Goal: Find contact information: Find contact information

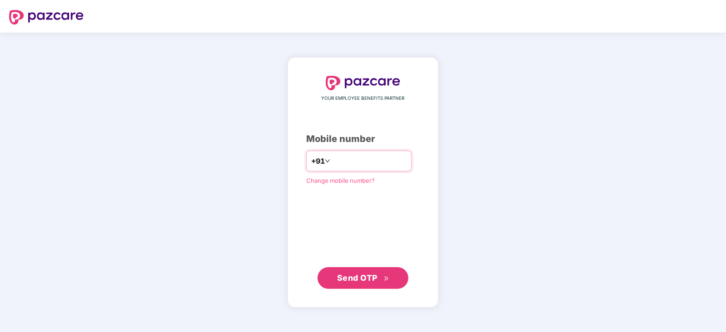
click at [342, 157] on input "number" at bounding box center [369, 161] width 74 height 15
type input "**********"
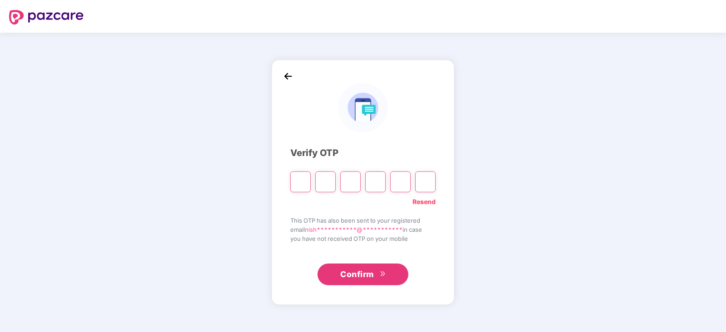
type input "*"
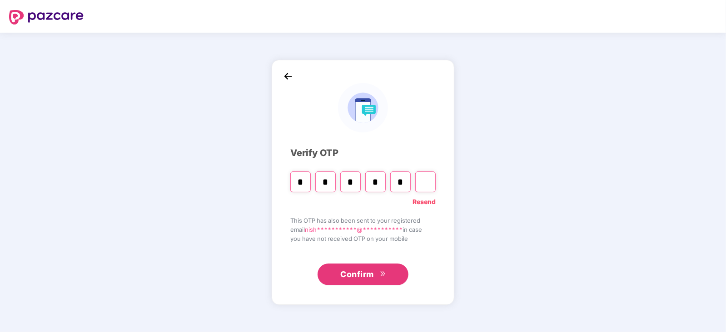
type input "*"
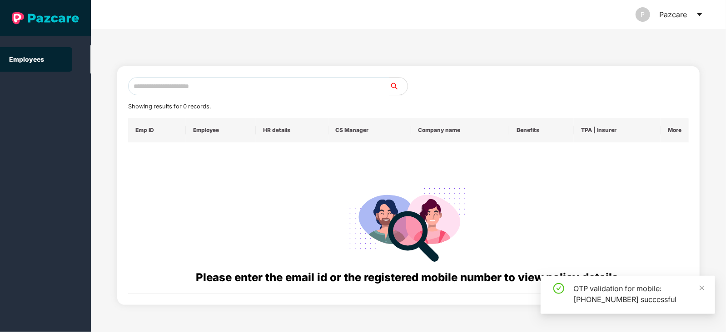
click at [286, 85] on input "text" at bounding box center [258, 86] width 261 height 18
paste input "**********"
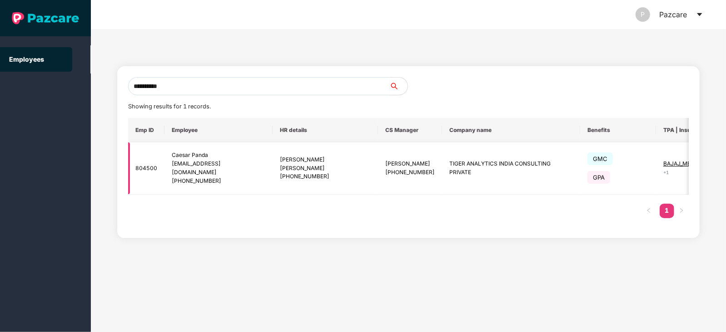
scroll to position [0, 40]
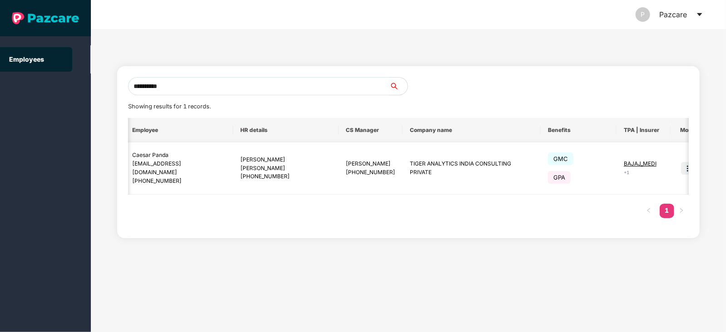
type input "**********"
click at [681, 166] on img at bounding box center [687, 168] width 13 height 13
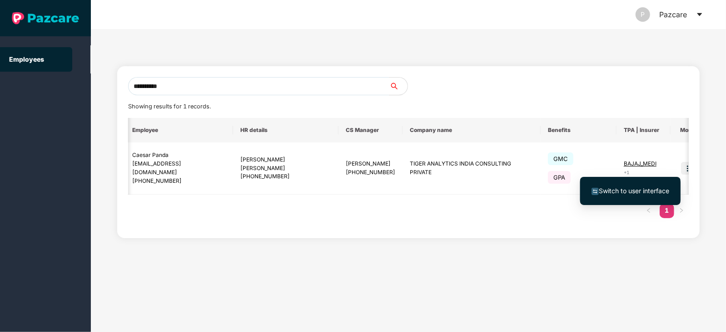
click at [642, 189] on span "Switch to user interface" at bounding box center [634, 191] width 70 height 8
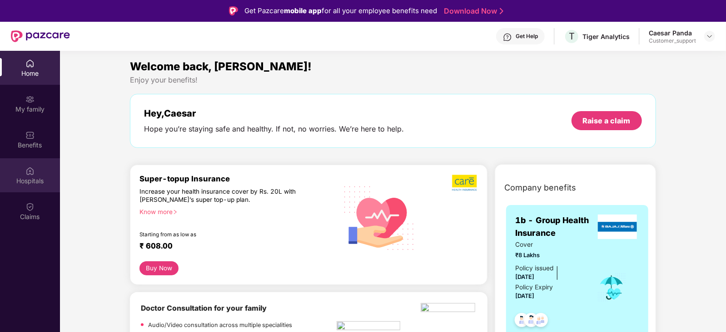
click at [29, 172] on img at bounding box center [29, 171] width 9 height 9
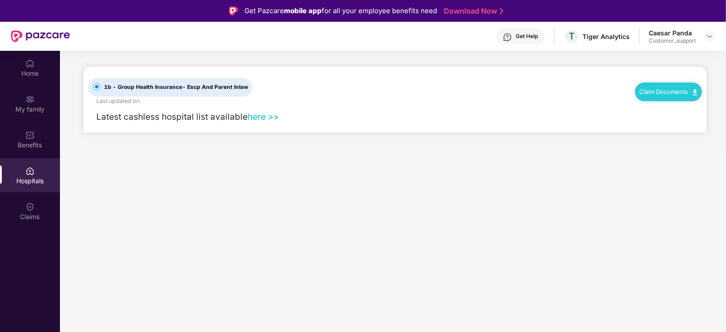
click at [253, 118] on link "here >>" at bounding box center [263, 117] width 31 height 10
click at [708, 37] on img at bounding box center [709, 36] width 7 height 7
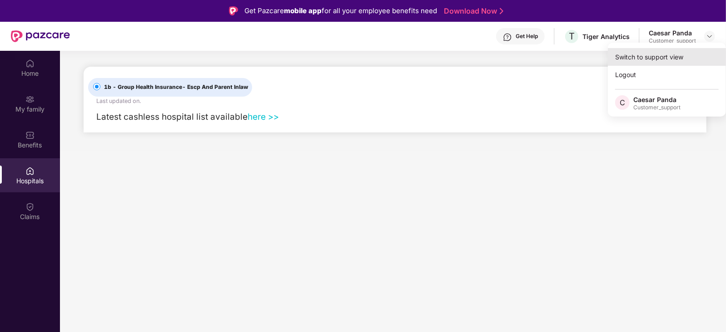
click at [684, 53] on div "Switch to support view" at bounding box center [667, 57] width 118 height 18
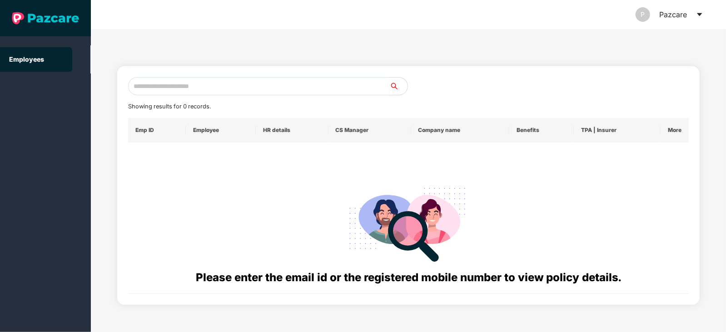
click at [315, 84] on input "text" at bounding box center [258, 86] width 261 height 18
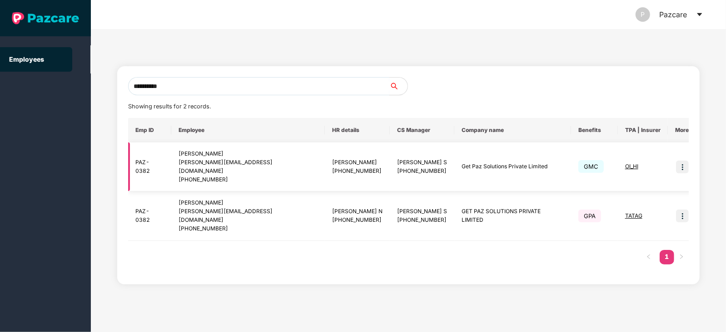
type input "**********"
click at [677, 164] on img at bounding box center [682, 167] width 13 height 13
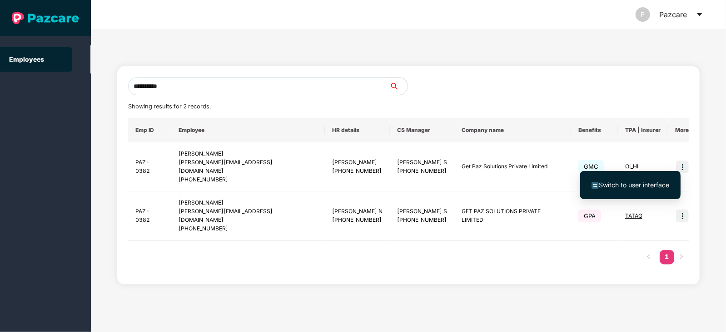
click at [642, 185] on span "Switch to user interface" at bounding box center [634, 185] width 70 height 8
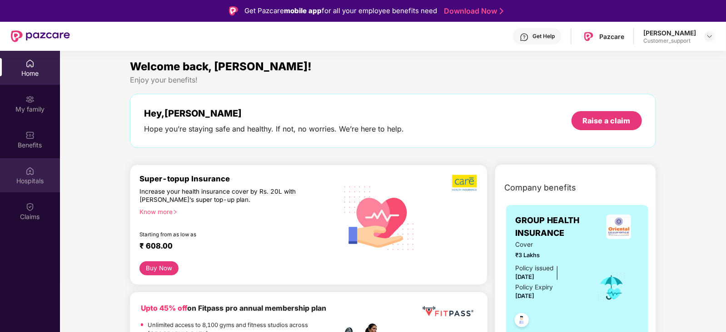
click at [21, 172] on div "Hospitals" at bounding box center [30, 175] width 60 height 34
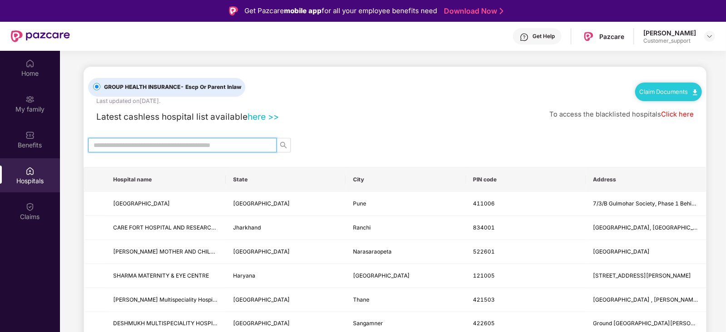
click at [168, 144] on input "text" at bounding box center [179, 145] width 170 height 10
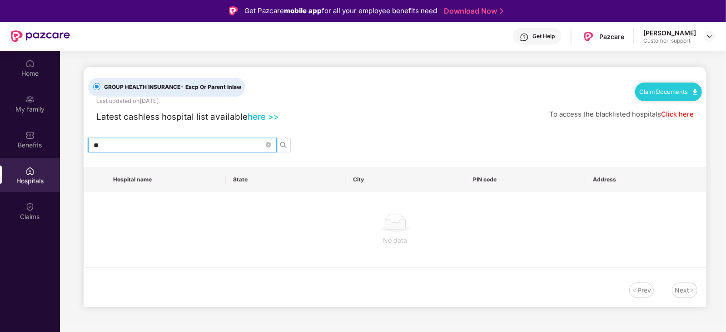
type input "*"
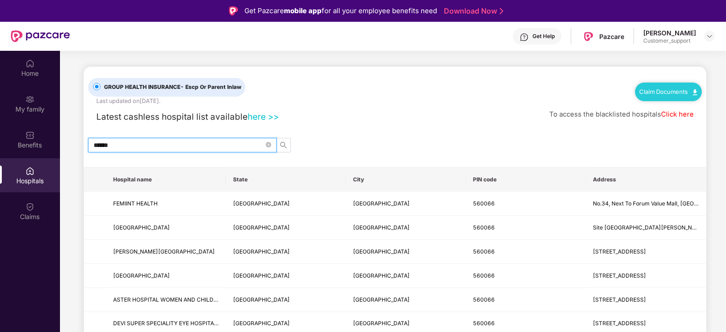
type input "******"
click at [708, 37] on img at bounding box center [709, 36] width 7 height 7
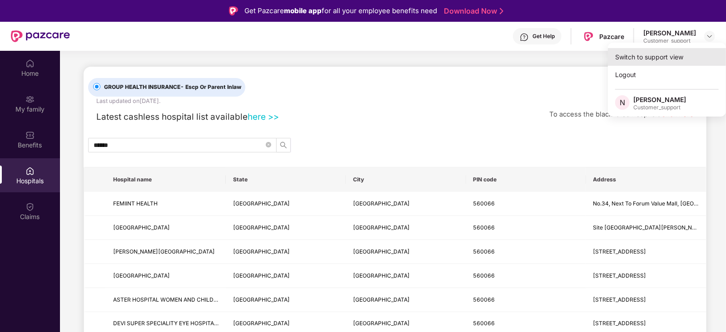
click at [673, 52] on div "Switch to support view" at bounding box center [667, 57] width 118 height 18
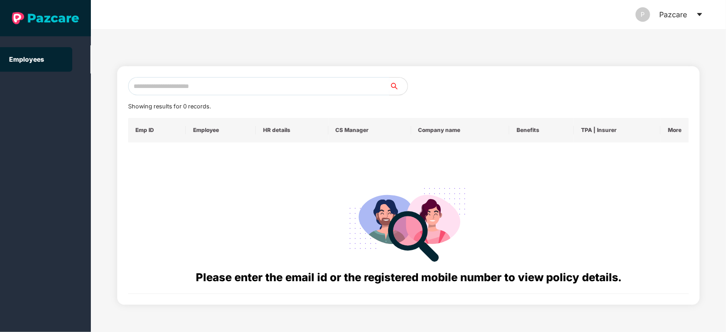
click at [329, 85] on input "text" at bounding box center [258, 86] width 261 height 18
paste input "**********"
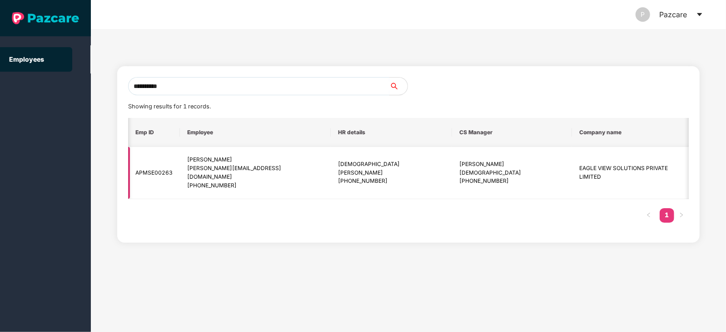
scroll to position [0, 37]
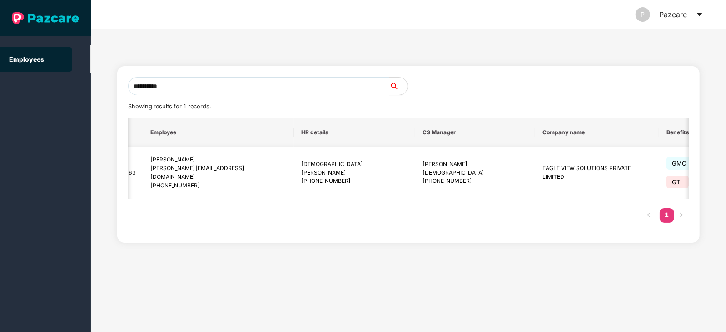
type input "**********"
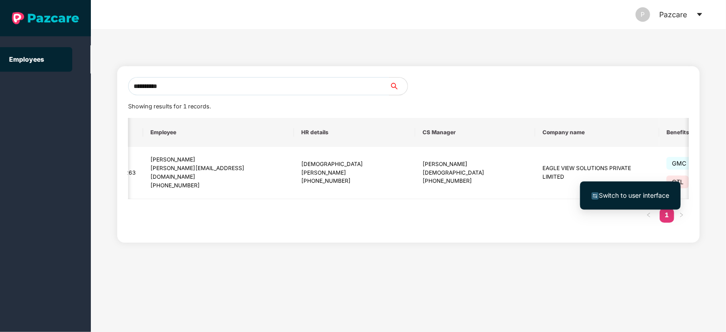
click at [626, 194] on span "Switch to user interface" at bounding box center [634, 196] width 70 height 8
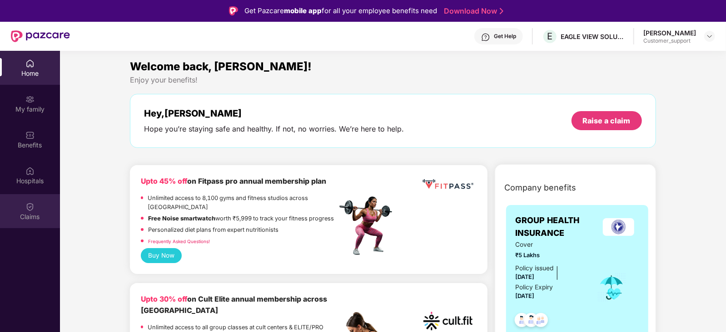
click at [18, 212] on div "Claims" at bounding box center [30, 211] width 60 height 34
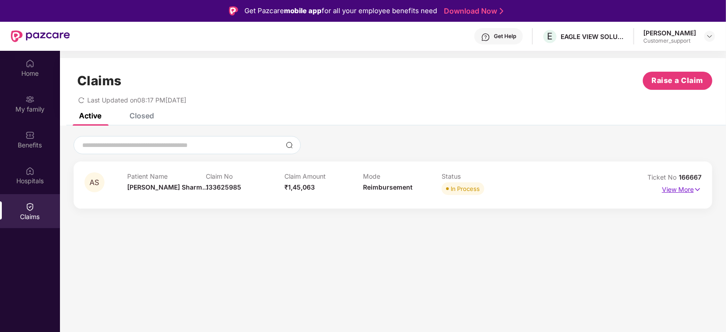
click at [675, 187] on p "View More" at bounding box center [682, 189] width 40 height 12
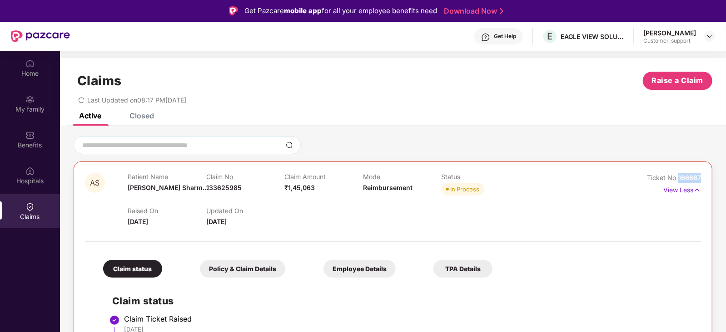
drag, startPoint x: 701, startPoint y: 178, endPoint x: 676, endPoint y: 180, distance: 25.1
copy span "166667"
click at [366, 224] on div "Raised On [DATE] Updated On [DATE]" at bounding box center [363, 212] width 471 height 29
click at [714, 37] on div at bounding box center [709, 36] width 11 height 11
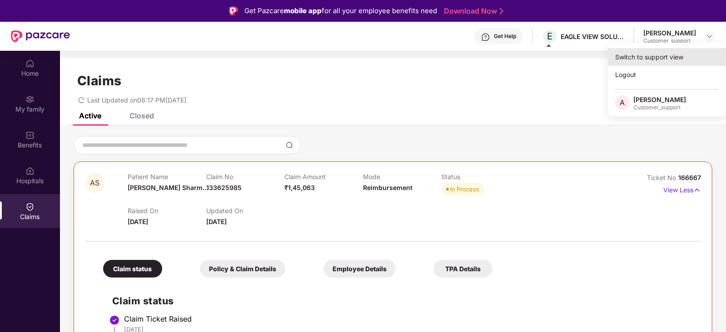
click at [669, 53] on div "Switch to support view" at bounding box center [667, 57] width 118 height 18
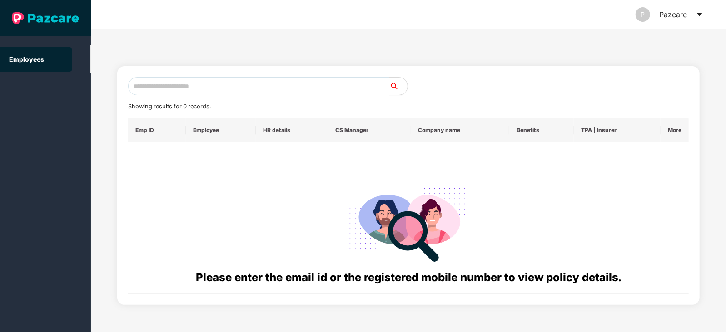
click at [313, 84] on input "text" at bounding box center [258, 86] width 261 height 18
paste input "**********"
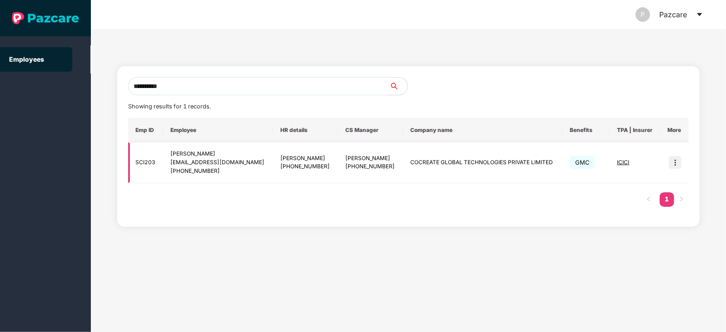
type input "**********"
click at [676, 160] on img at bounding box center [675, 162] width 13 height 13
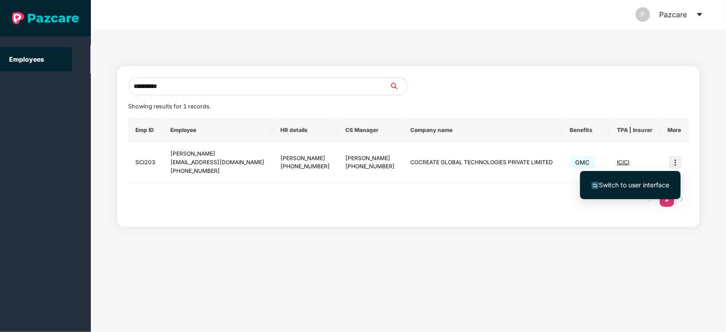
click at [642, 181] on span "Switch to user interface" at bounding box center [634, 185] width 70 height 8
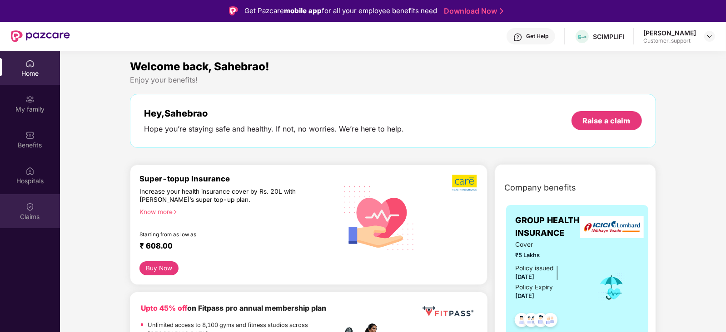
click at [25, 210] on div "Claims" at bounding box center [30, 211] width 60 height 34
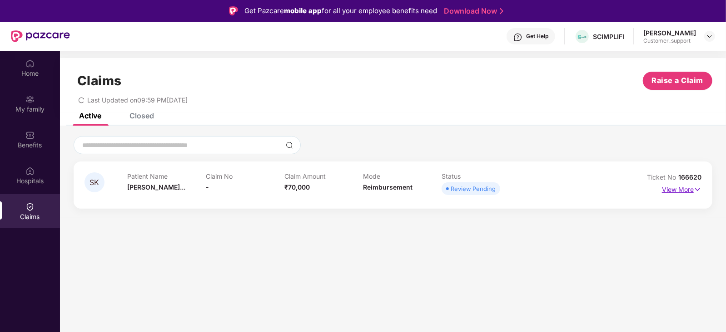
click at [679, 187] on p "View More" at bounding box center [682, 189] width 40 height 12
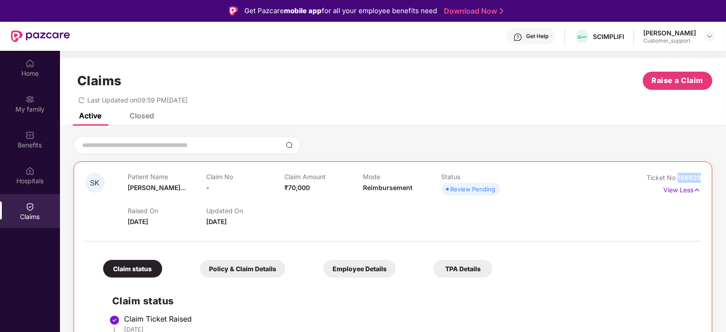
drag, startPoint x: 700, startPoint y: 177, endPoint x: 675, endPoint y: 178, distance: 25.0
click at [675, 178] on div "SK Patient Name [PERSON_NAME]... Claim No - Claim Amount ₹70,000 Mode Reimburse…" at bounding box center [393, 298] width 639 height 273
copy span "166620"
click at [367, 198] on div "Raised On [DATE] Updated On [DATE]" at bounding box center [363, 212] width 471 height 29
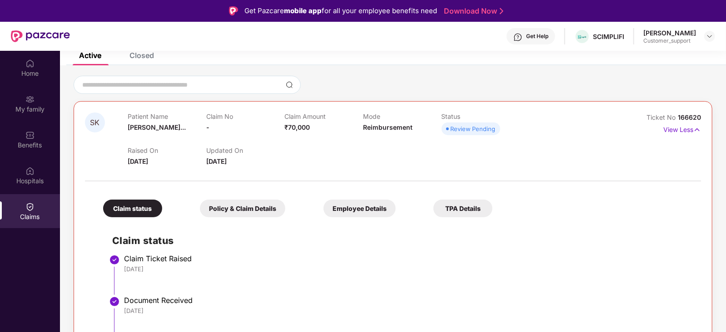
click at [147, 56] on div "Closed" at bounding box center [141, 55] width 25 height 9
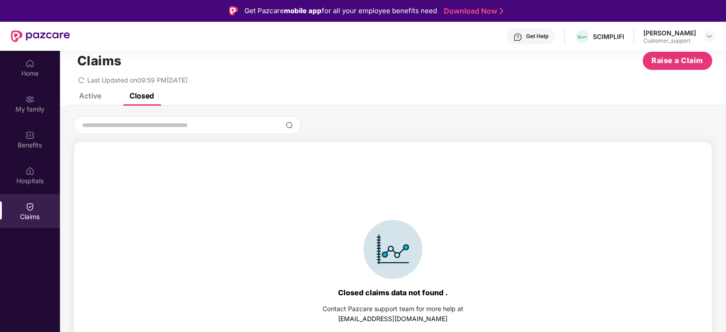
click at [87, 99] on div "Active" at bounding box center [90, 95] width 22 height 9
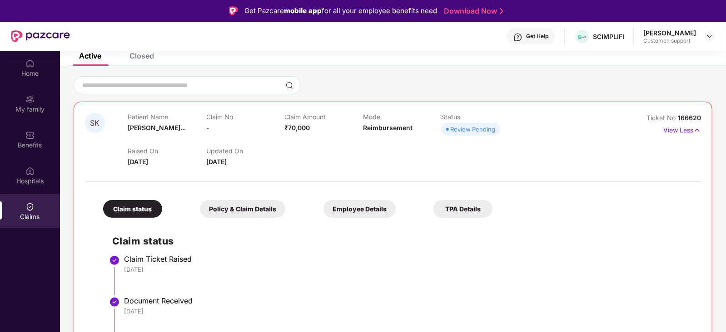
scroll to position [0, 0]
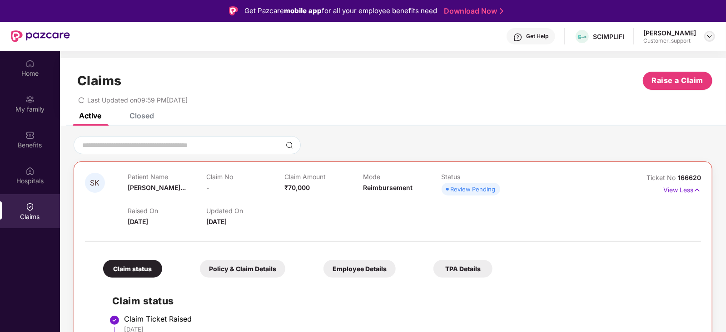
click at [713, 36] on img at bounding box center [709, 36] width 7 height 7
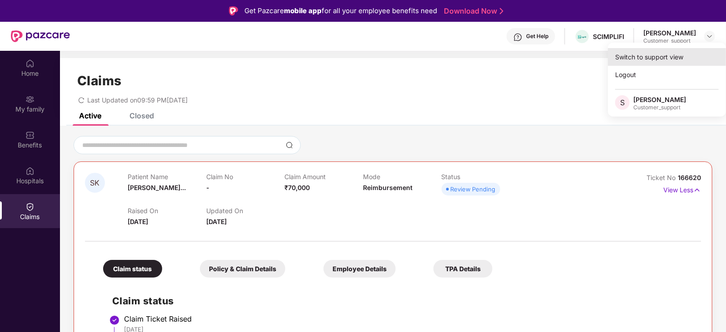
click at [674, 57] on div "Switch to support view" at bounding box center [667, 57] width 118 height 18
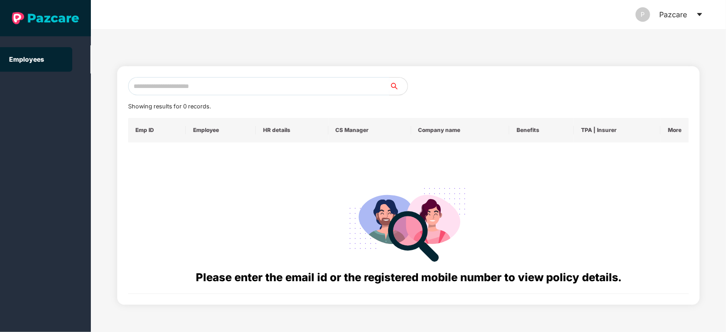
click at [345, 88] on input "text" at bounding box center [258, 86] width 261 height 18
paste input "**********"
type input "**********"
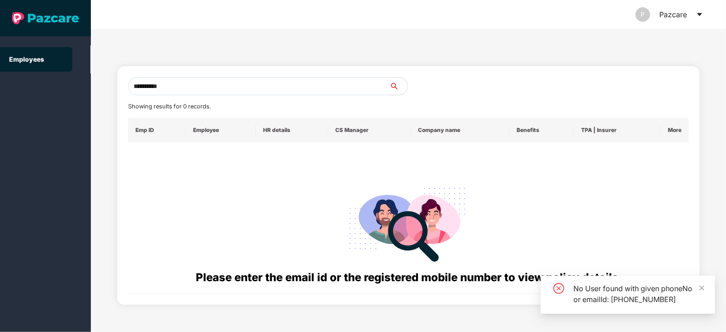
drag, startPoint x: 190, startPoint y: 86, endPoint x: 121, endPoint y: 96, distance: 69.8
click at [121, 96] on div "**********" at bounding box center [408, 185] width 582 height 239
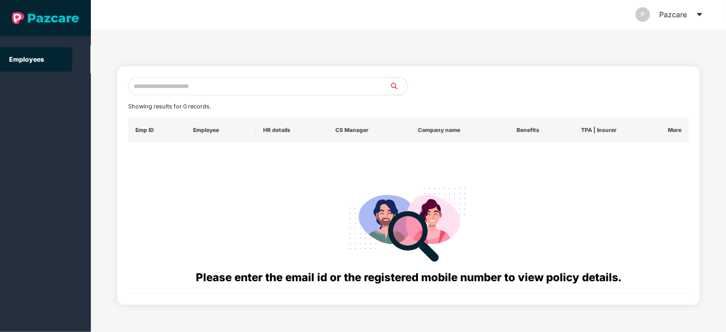
click at [296, 83] on input "text" at bounding box center [258, 86] width 261 height 18
paste input "**********"
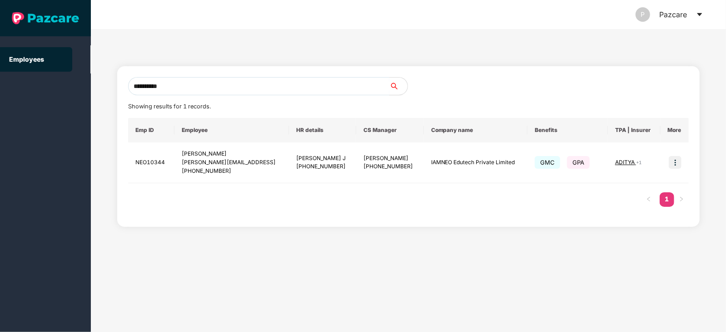
type input "**********"
drag, startPoint x: 188, startPoint y: 83, endPoint x: 115, endPoint y: 99, distance: 75.4
click at [115, 99] on div "**********" at bounding box center [408, 180] width 635 height 303
paste input "**********"
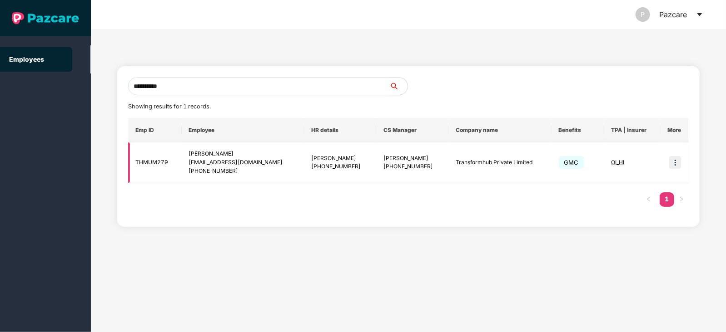
type input "**********"
click at [675, 161] on img at bounding box center [675, 162] width 13 height 13
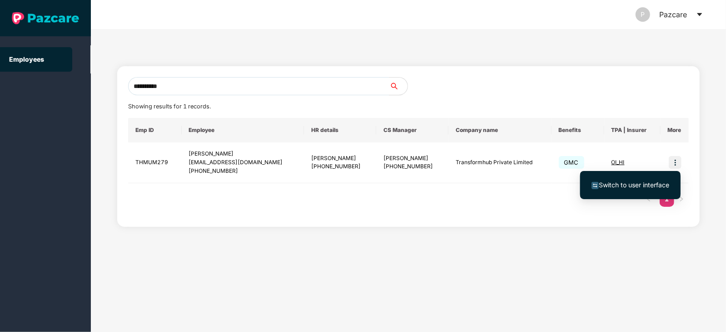
click at [633, 182] on span "Switch to user interface" at bounding box center [634, 185] width 70 height 8
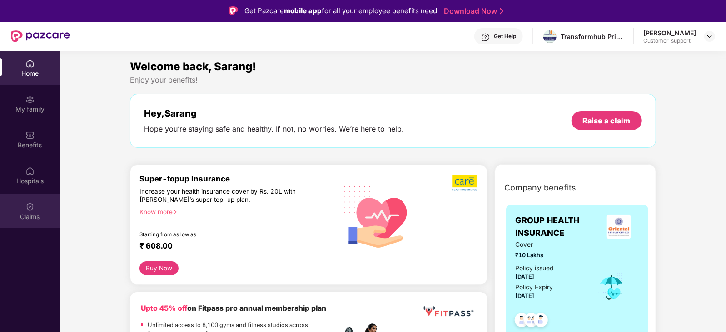
click at [30, 204] on img at bounding box center [29, 207] width 9 height 9
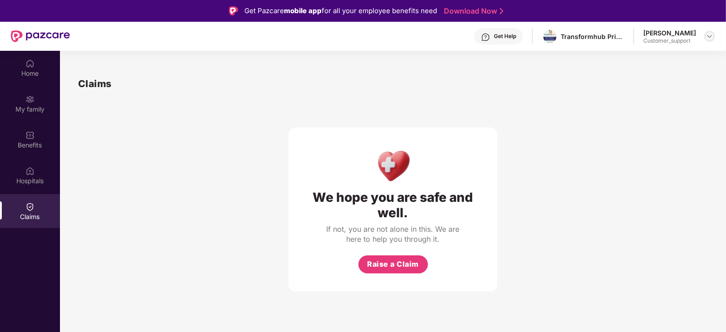
click at [710, 40] on img at bounding box center [709, 36] width 7 height 7
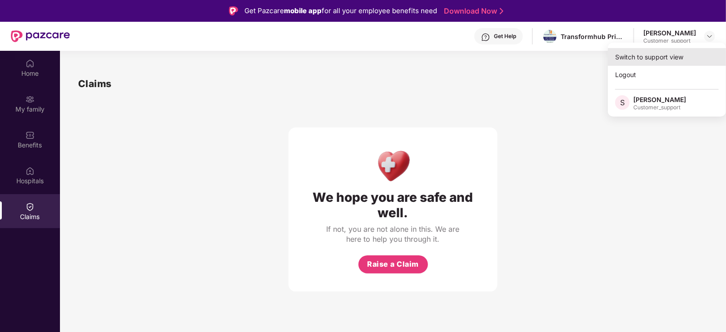
click at [686, 58] on div "Switch to support view" at bounding box center [667, 57] width 118 height 18
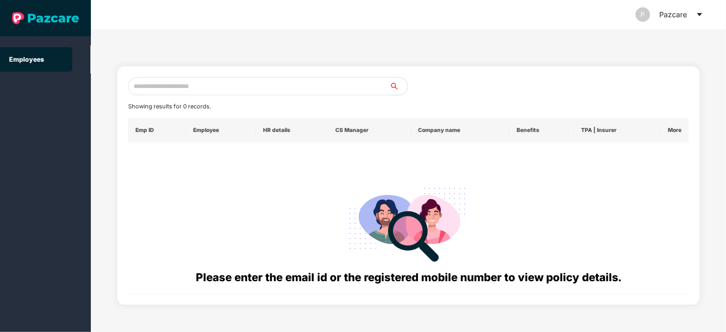
click at [281, 89] on input "text" at bounding box center [258, 86] width 261 height 18
paste input "**********"
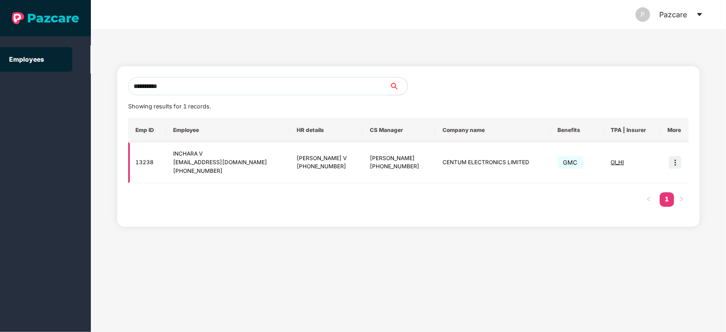
type input "**********"
click at [673, 159] on img at bounding box center [675, 162] width 13 height 13
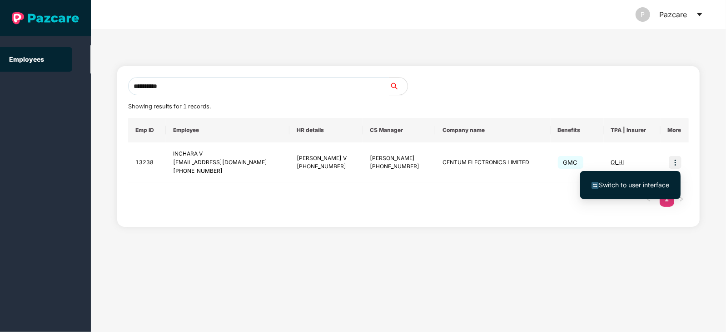
click at [637, 188] on span "Switch to user interface" at bounding box center [634, 185] width 70 height 8
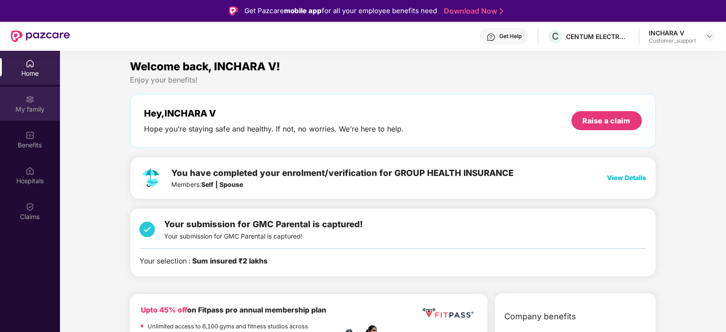
click at [34, 104] on div "My family" at bounding box center [30, 104] width 60 height 34
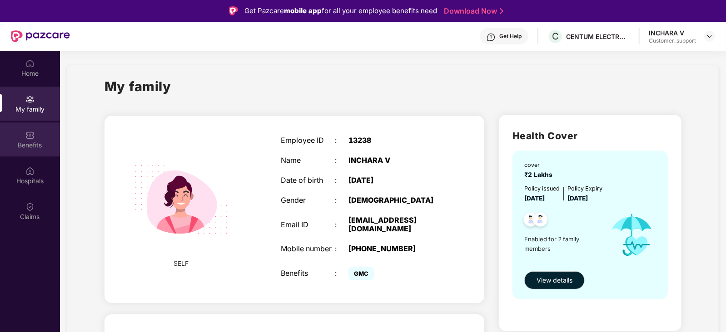
click at [29, 141] on div "Benefits" at bounding box center [30, 145] width 60 height 9
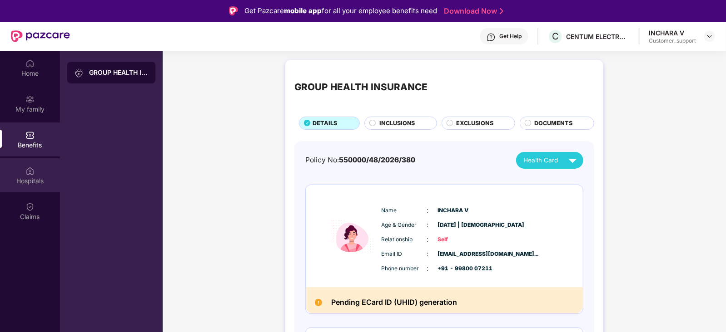
click at [31, 171] on img at bounding box center [29, 171] width 9 height 9
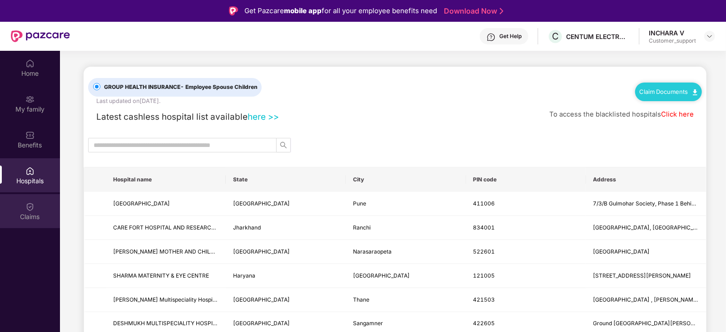
click at [32, 200] on div "Claims" at bounding box center [30, 211] width 60 height 34
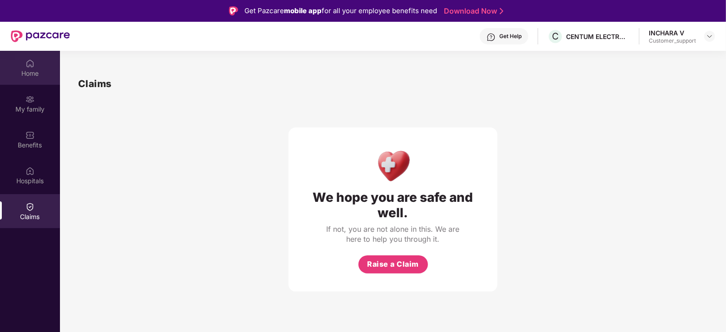
click at [33, 74] on div "Home" at bounding box center [30, 73] width 60 height 9
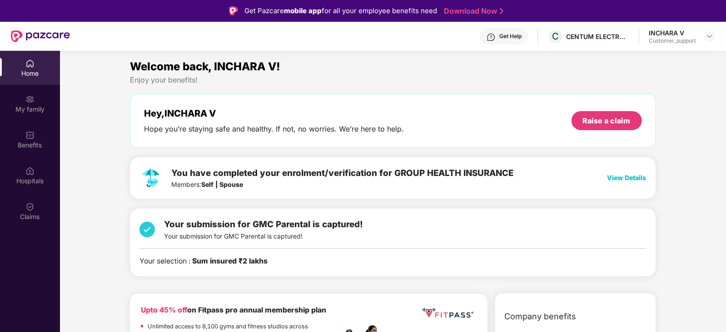
scroll to position [0, 0]
click at [614, 176] on span "View Details" at bounding box center [626, 177] width 39 height 8
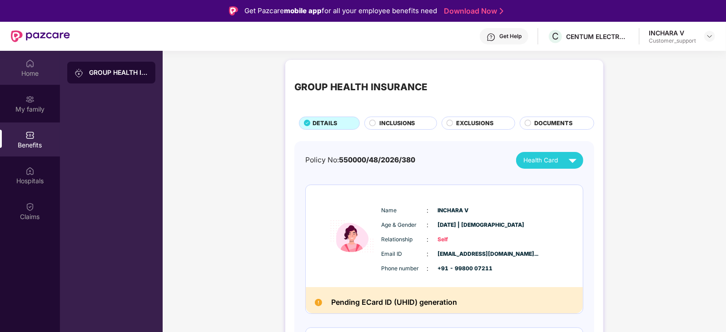
click at [45, 62] on div "Home" at bounding box center [30, 68] width 60 height 34
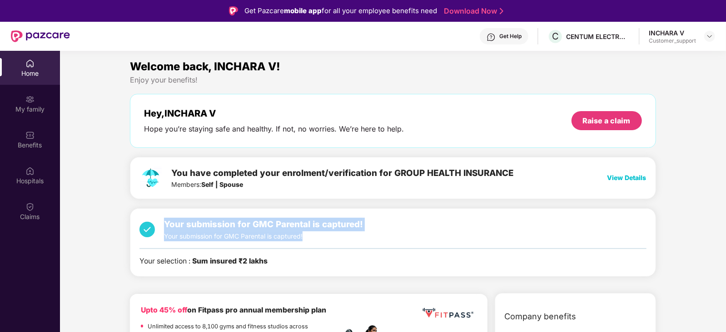
drag, startPoint x: 163, startPoint y: 222, endPoint x: 309, endPoint y: 233, distance: 147.1
click at [309, 233] on div "Your submission for GMC Parental is captured! Your submission for GMC Parental …" at bounding box center [250, 230] width 223 height 24
click at [309, 233] on div "Your submission for GMC Parental is captured! Your submission for GMC Parental …" at bounding box center [263, 230] width 199 height 24
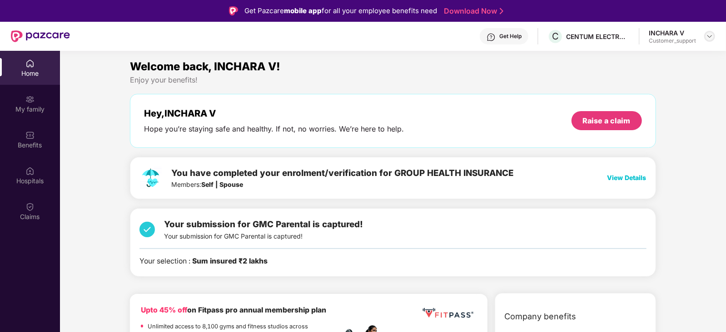
click at [707, 33] on img at bounding box center [709, 36] width 7 height 7
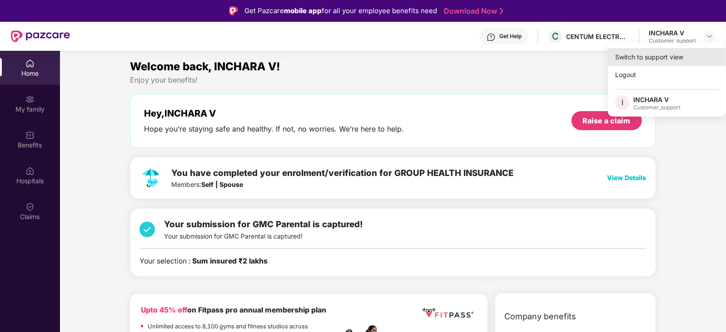
click at [671, 53] on div "Switch to support view" at bounding box center [667, 57] width 118 height 18
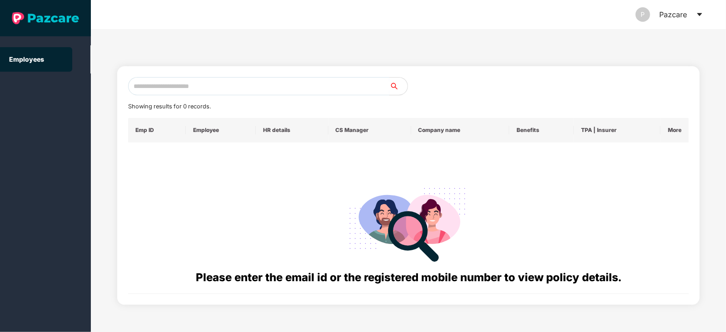
click at [258, 87] on input "text" at bounding box center [258, 86] width 261 height 18
paste input "**********"
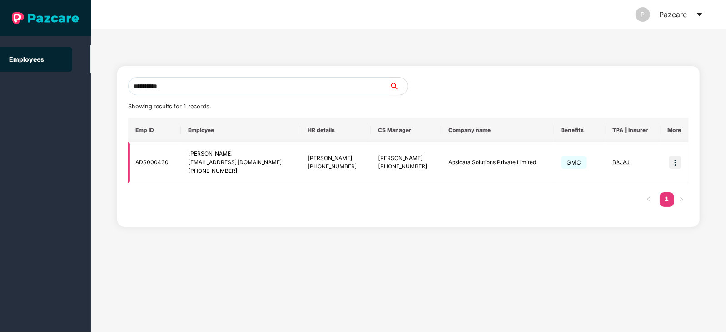
type input "**********"
click at [678, 164] on img at bounding box center [675, 162] width 13 height 13
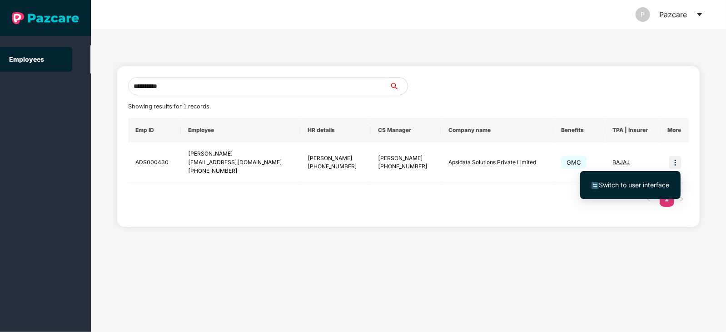
click at [644, 183] on span "Switch to user interface" at bounding box center [634, 185] width 70 height 8
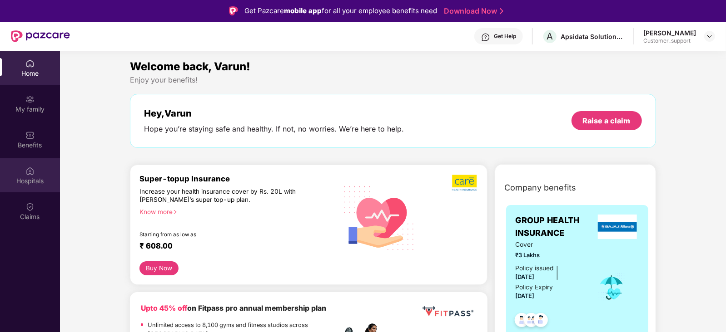
click at [25, 167] on div "Hospitals" at bounding box center [30, 175] width 60 height 34
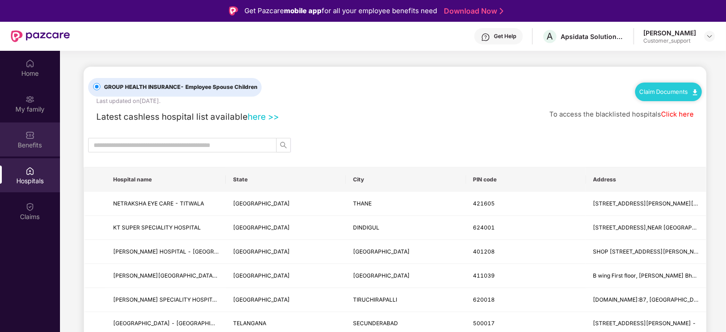
click at [32, 139] on img at bounding box center [29, 135] width 9 height 9
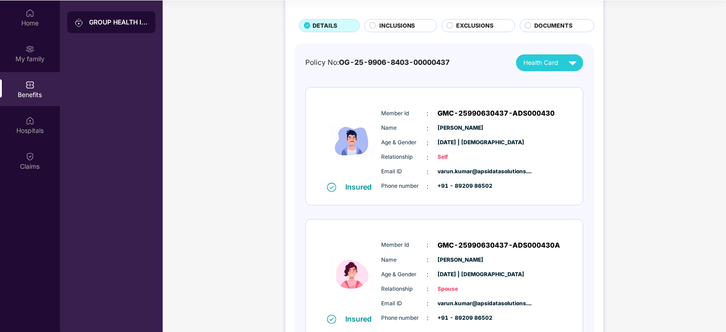
scroll to position [48, 0]
click at [402, 25] on span "INCLUSIONS" at bounding box center [397, 24] width 36 height 9
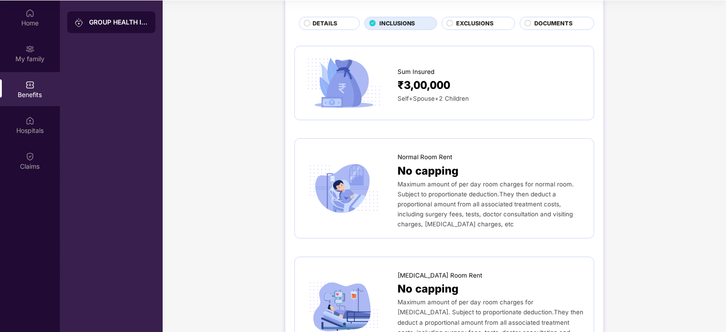
scroll to position [0, 0]
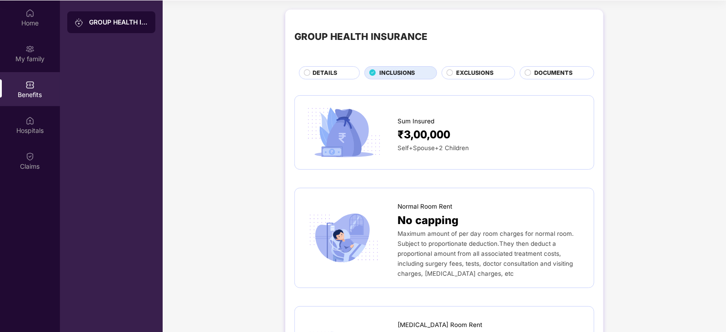
click at [462, 74] on span "EXCLUSIONS" at bounding box center [474, 73] width 37 height 9
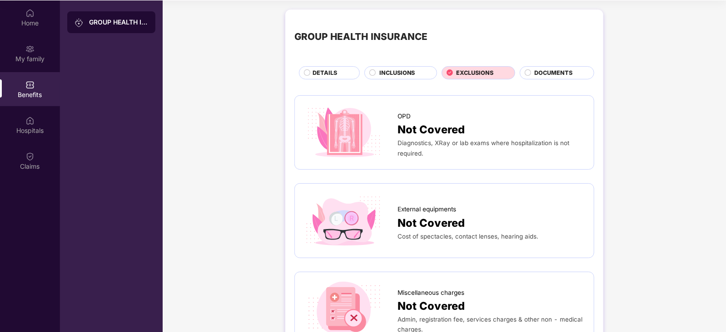
click at [388, 69] on span "INCLUSIONS" at bounding box center [397, 73] width 36 height 9
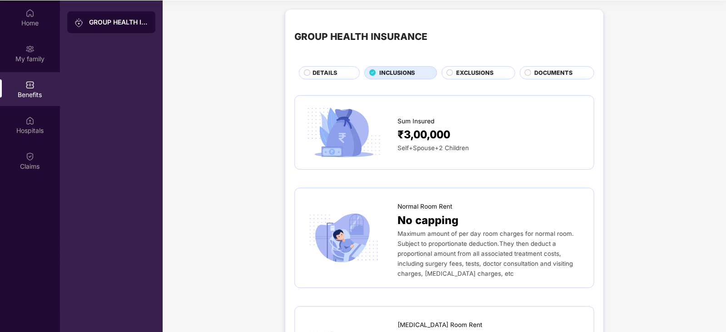
click at [338, 72] on div "DETAILS" at bounding box center [331, 74] width 47 height 10
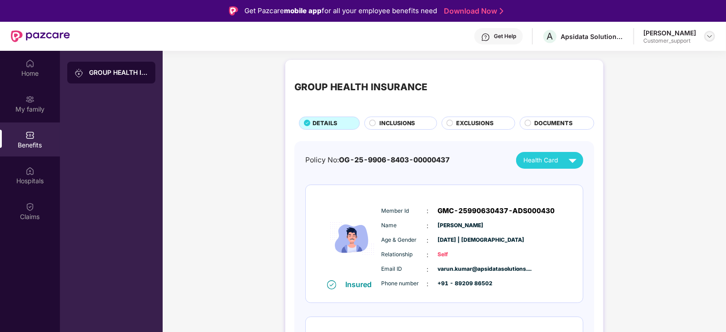
click at [710, 33] on img at bounding box center [709, 36] width 7 height 7
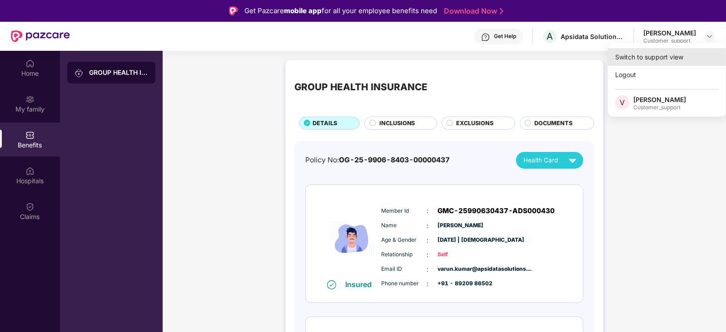
click at [664, 58] on div "Switch to support view" at bounding box center [667, 57] width 118 height 18
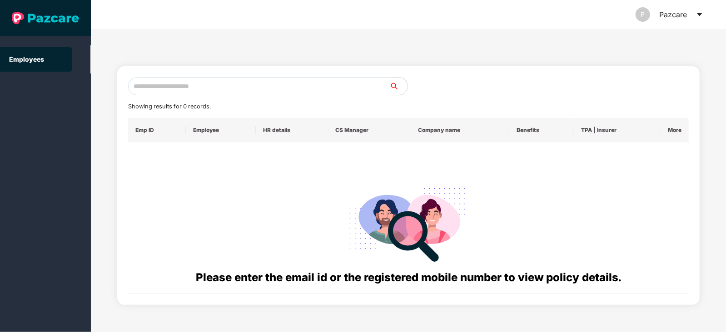
click at [256, 87] on input "text" at bounding box center [258, 86] width 261 height 18
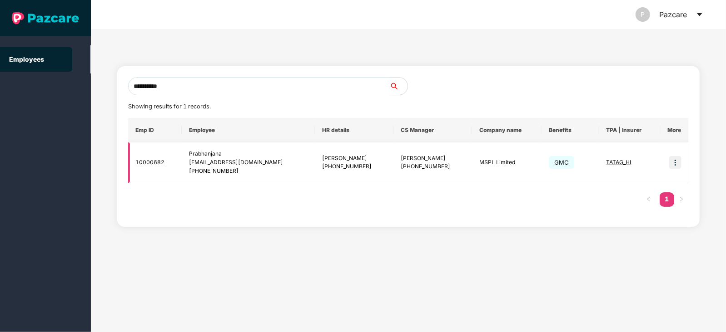
type input "**********"
click at [677, 160] on img at bounding box center [675, 162] width 13 height 13
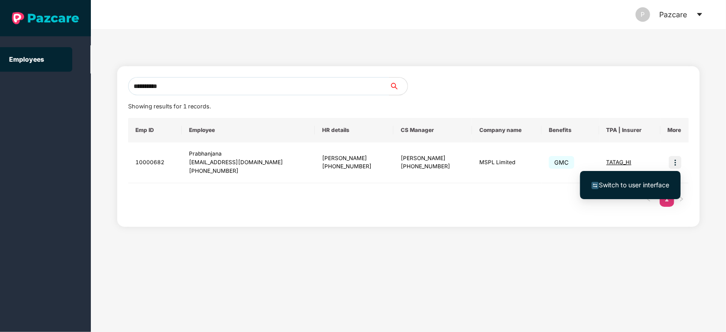
click at [639, 186] on span "Switch to user interface" at bounding box center [634, 185] width 70 height 8
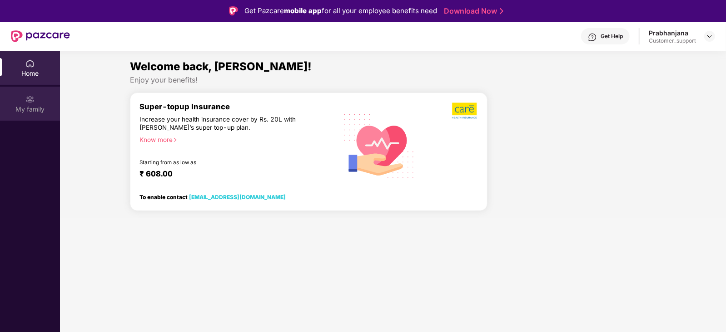
click at [35, 102] on div "My family" at bounding box center [30, 104] width 60 height 34
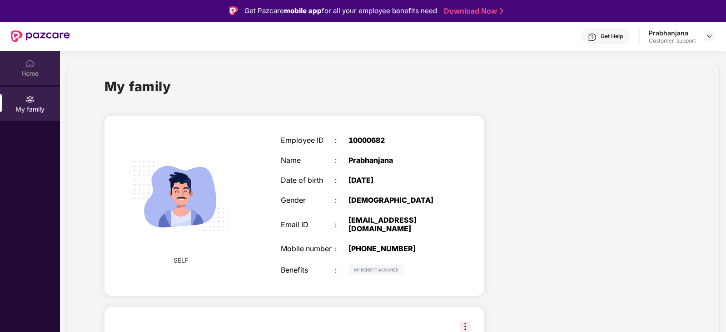
click at [25, 69] on div "Home" at bounding box center [30, 73] width 60 height 9
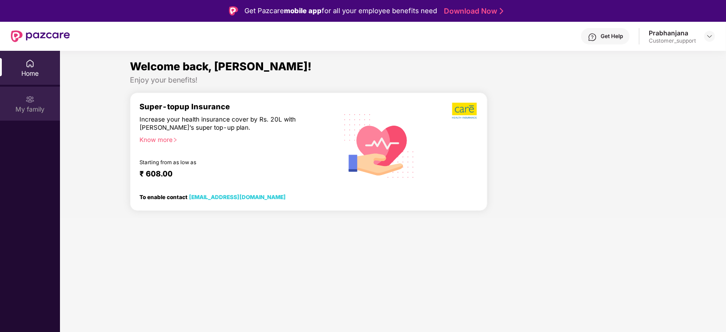
click at [34, 104] on div "My family" at bounding box center [30, 104] width 60 height 34
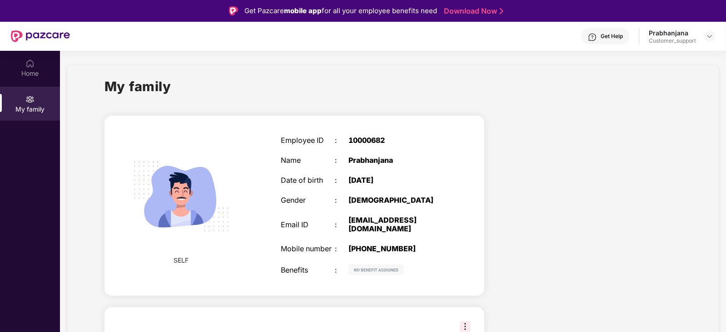
scroll to position [26, 0]
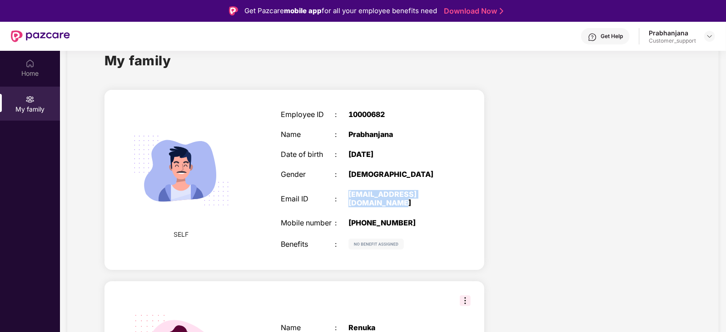
drag, startPoint x: 352, startPoint y: 195, endPoint x: 390, endPoint y: 202, distance: 38.8
click at [390, 202] on div "[EMAIL_ADDRESS][DOMAIN_NAME]" at bounding box center [395, 198] width 95 height 17
copy div "[EMAIL_ADDRESS][DOMAIN_NAME]"
click at [32, 58] on div at bounding box center [29, 62] width 9 height 9
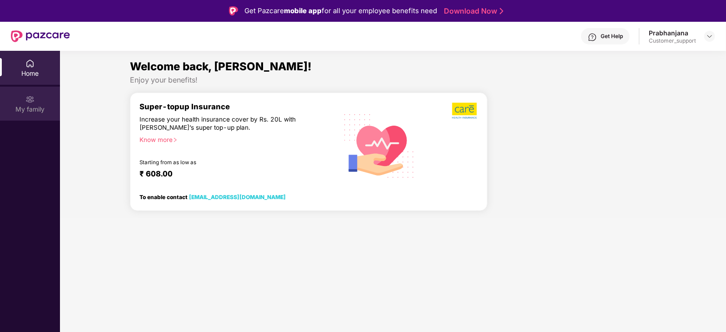
click at [30, 101] on img at bounding box center [29, 99] width 9 height 9
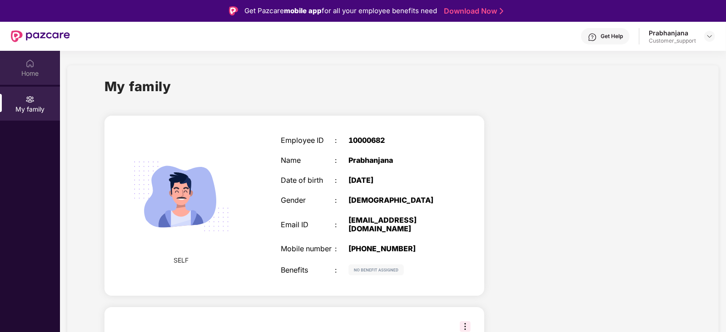
click at [26, 74] on div "Home" at bounding box center [30, 73] width 60 height 9
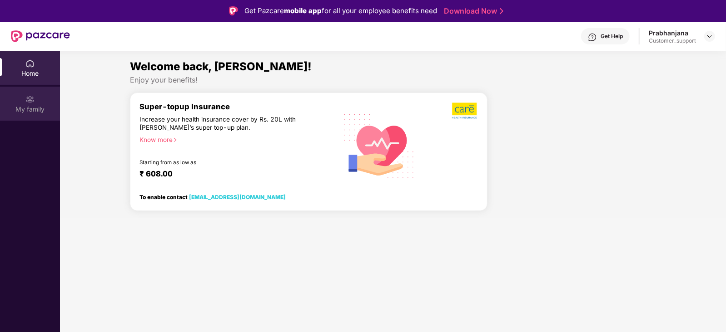
click at [43, 108] on div "My family" at bounding box center [30, 109] width 60 height 9
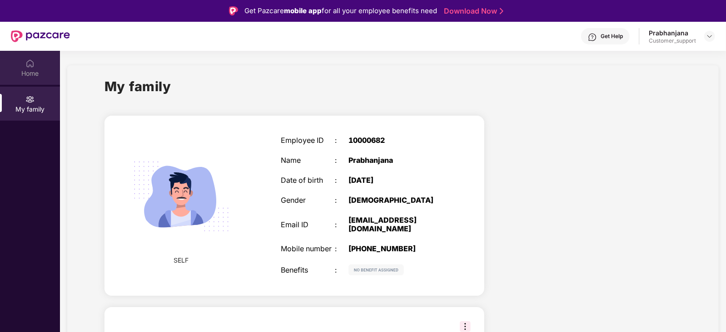
click at [39, 64] on div "Home" at bounding box center [30, 68] width 60 height 34
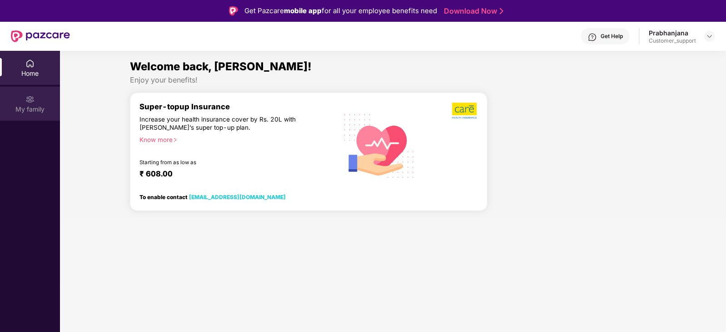
click at [30, 101] on img at bounding box center [29, 99] width 9 height 9
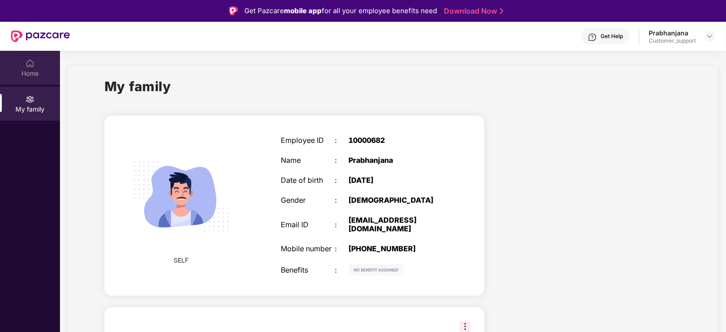
click at [37, 64] on div "Home" at bounding box center [30, 68] width 60 height 34
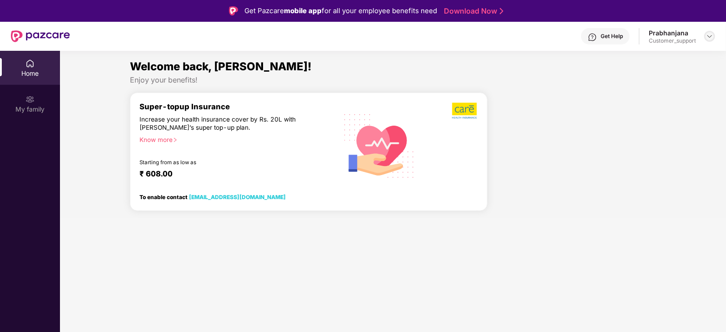
click at [708, 35] on img at bounding box center [709, 36] width 7 height 7
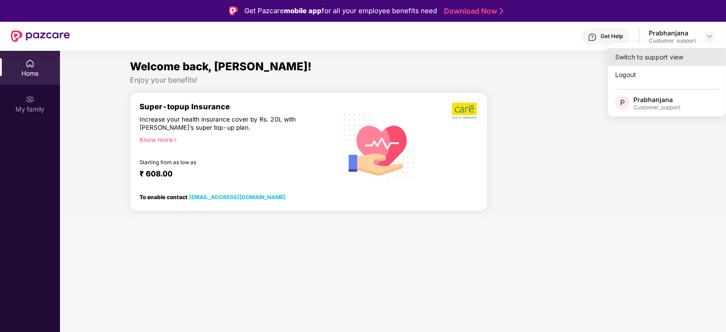
click at [688, 59] on div "Switch to support view" at bounding box center [667, 57] width 118 height 18
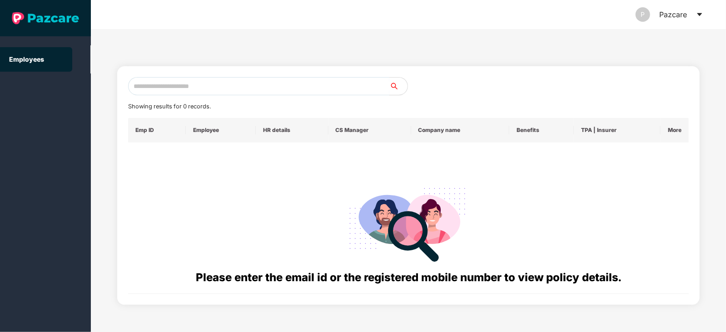
click at [225, 89] on input "text" at bounding box center [258, 86] width 261 height 18
paste input "**********"
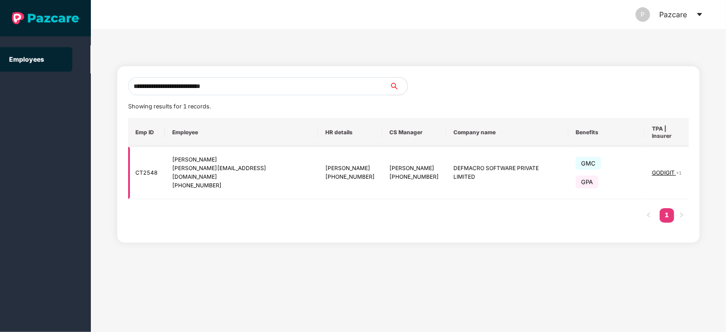
type input "**********"
click at [704, 167] on img at bounding box center [710, 173] width 13 height 13
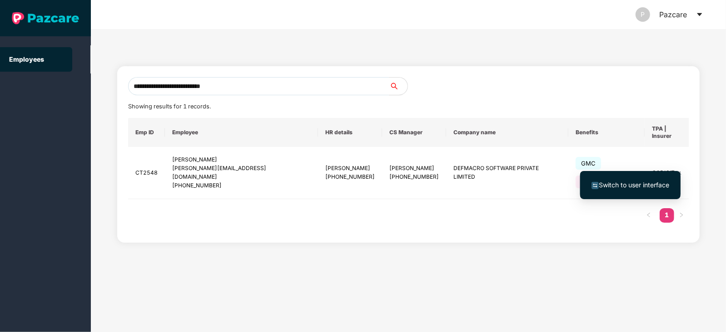
click at [645, 181] on span "Switch to user interface" at bounding box center [634, 185] width 70 height 8
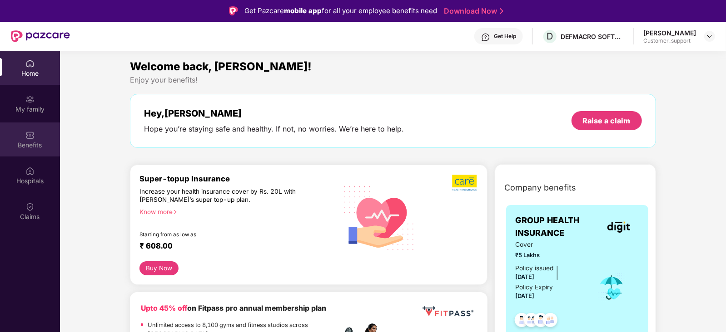
click at [35, 136] on div "Benefits" at bounding box center [30, 140] width 60 height 34
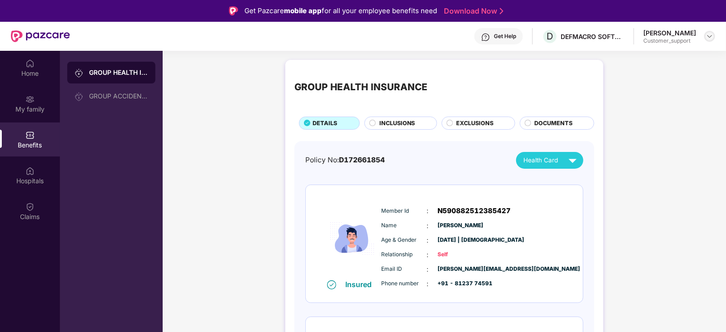
click at [709, 38] on img at bounding box center [709, 36] width 7 height 7
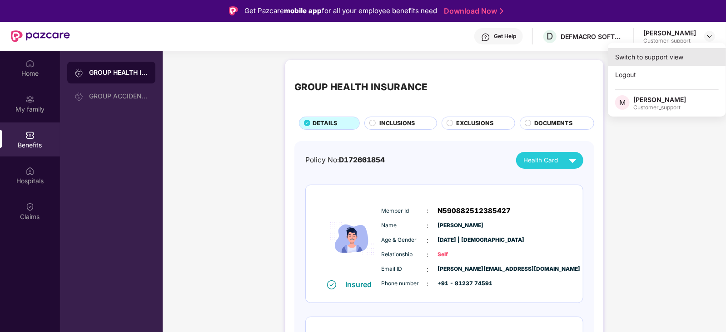
click at [660, 53] on div "Switch to support view" at bounding box center [667, 57] width 118 height 18
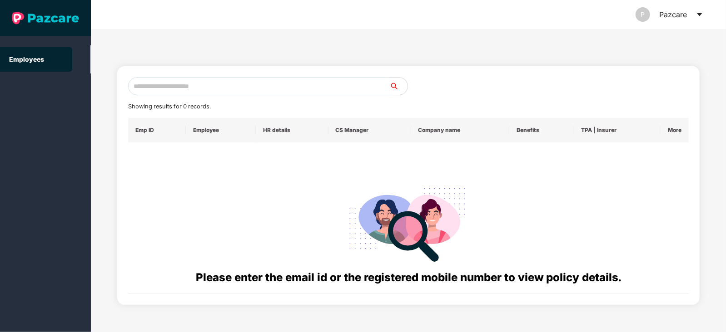
click at [312, 88] on input "text" at bounding box center [258, 86] width 261 height 18
paste input "**********"
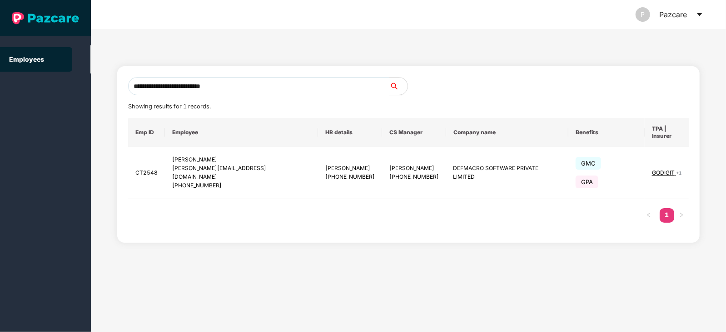
type input "**********"
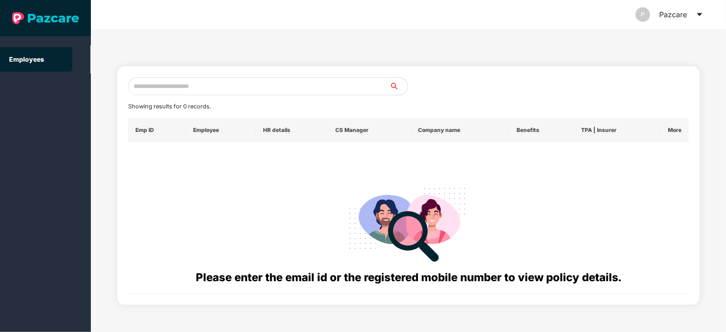
click at [177, 84] on input "text" at bounding box center [258, 86] width 261 height 18
paste input "**********"
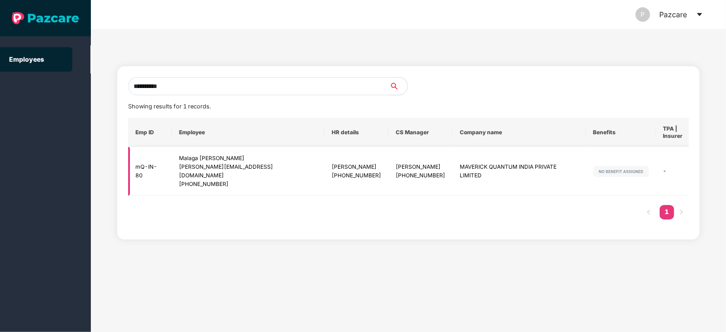
type input "**********"
click at [716, 167] on img at bounding box center [722, 171] width 13 height 13
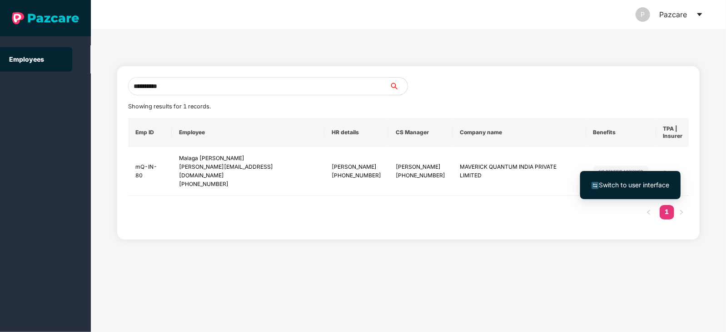
click at [634, 189] on span "Switch to user interface" at bounding box center [630, 185] width 78 height 10
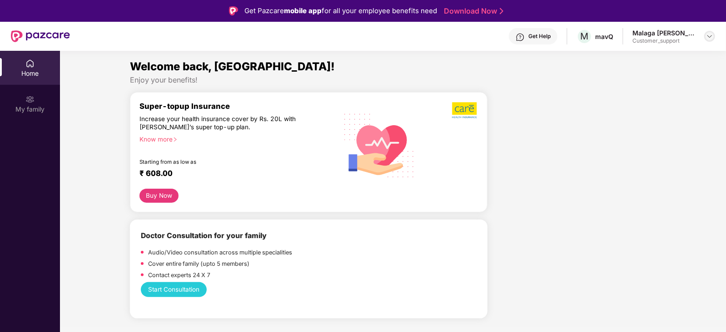
click at [711, 36] on img at bounding box center [709, 36] width 7 height 7
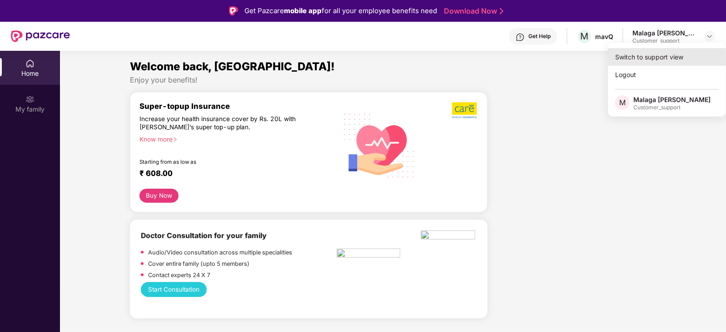
click at [661, 51] on div "Switch to support view" at bounding box center [667, 57] width 118 height 18
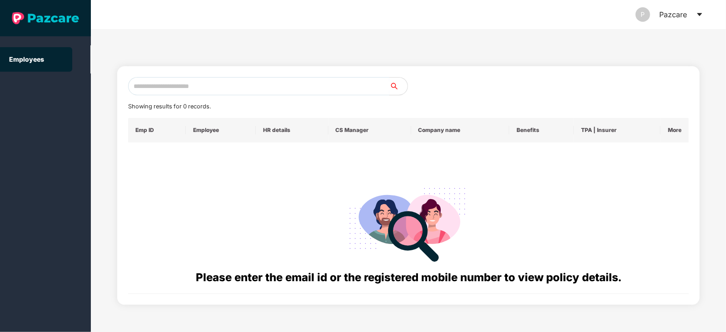
click at [283, 85] on input "text" at bounding box center [258, 86] width 261 height 18
paste input "**********"
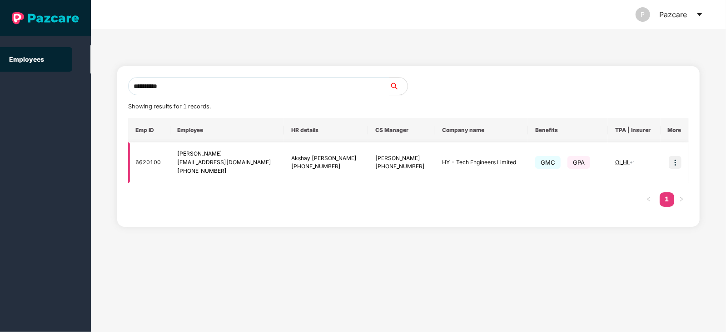
type input "**********"
click at [674, 164] on img at bounding box center [675, 162] width 13 height 13
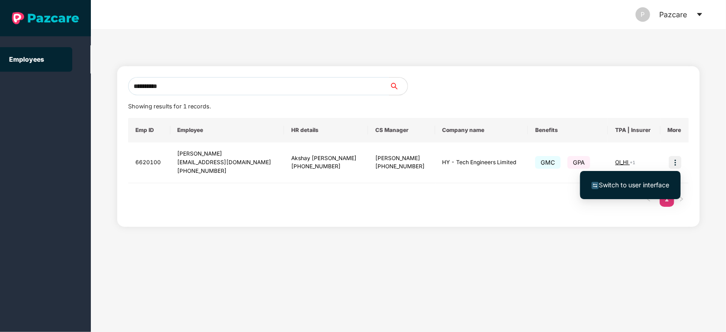
click at [628, 182] on span "Switch to user interface" at bounding box center [634, 185] width 70 height 8
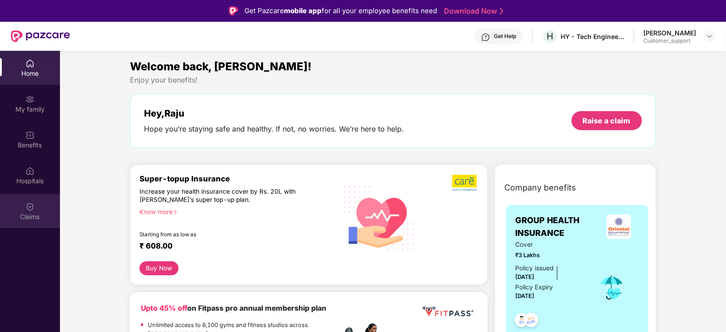
click at [25, 208] on div "Claims" at bounding box center [30, 211] width 60 height 34
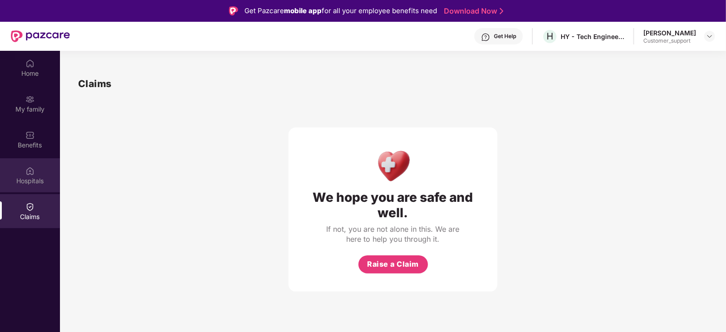
click at [24, 173] on div "Hospitals" at bounding box center [30, 175] width 60 height 34
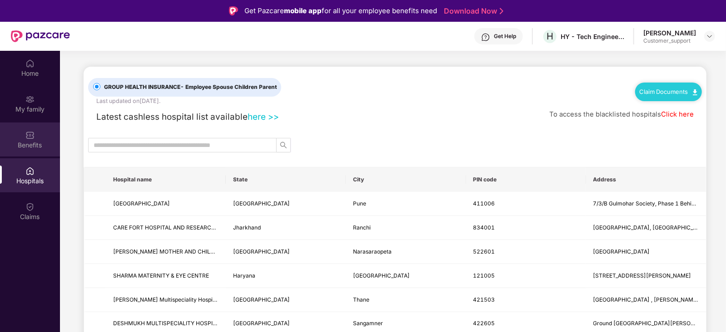
click at [30, 141] on div "Benefits" at bounding box center [30, 145] width 60 height 9
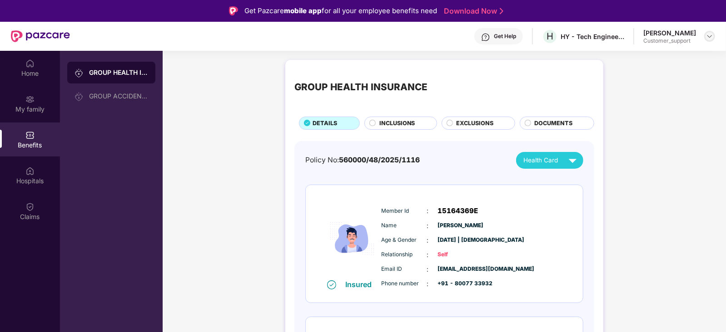
click at [707, 35] on img at bounding box center [709, 36] width 7 height 7
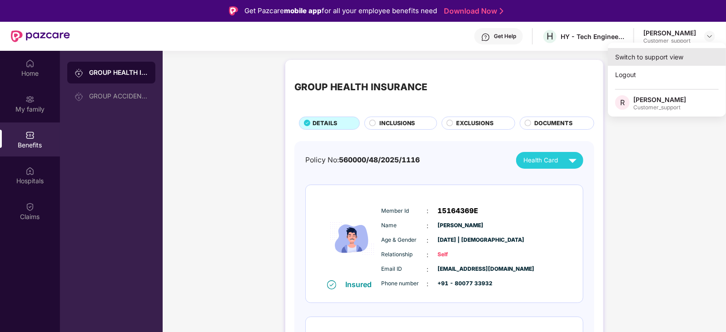
click at [671, 57] on div "Switch to support view" at bounding box center [667, 57] width 118 height 18
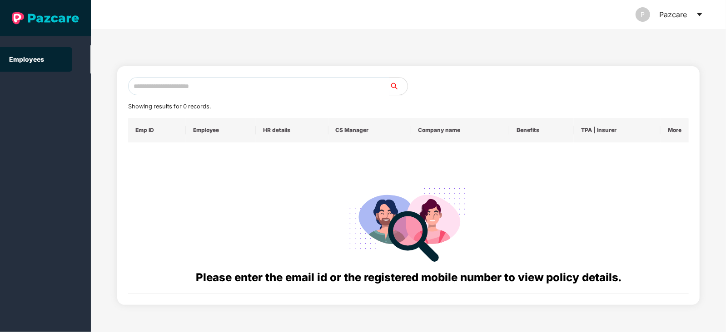
click at [325, 83] on input "text" at bounding box center [258, 86] width 261 height 18
paste input "**********"
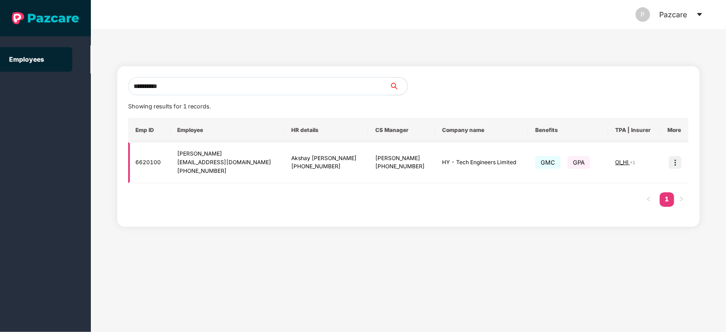
type input "**********"
click at [617, 161] on span "OI_HI" at bounding box center [622, 162] width 15 height 7
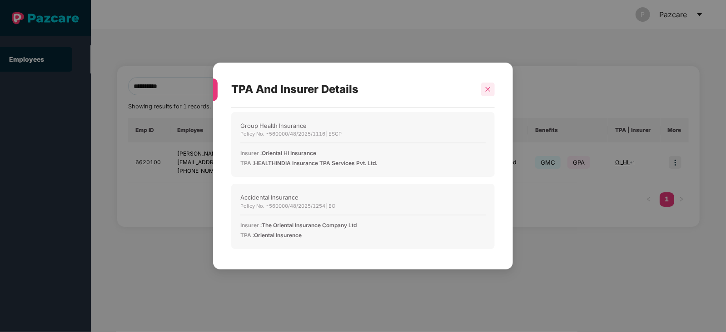
click at [488, 89] on icon "close" at bounding box center [487, 89] width 5 height 5
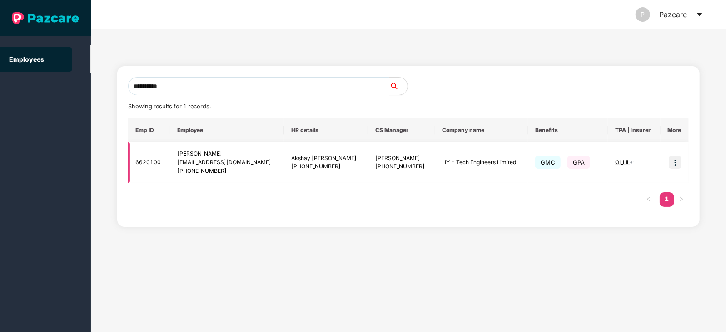
click at [673, 164] on img at bounding box center [675, 162] width 13 height 13
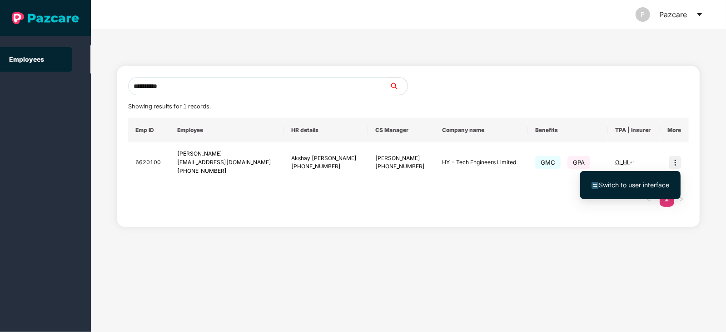
click at [641, 183] on span "Switch to user interface" at bounding box center [634, 185] width 70 height 8
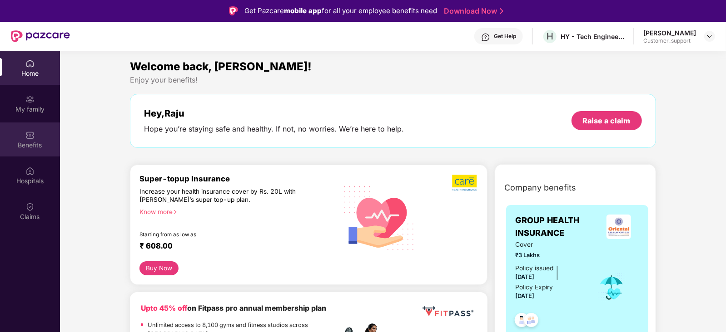
click at [29, 154] on div "Benefits" at bounding box center [30, 140] width 60 height 34
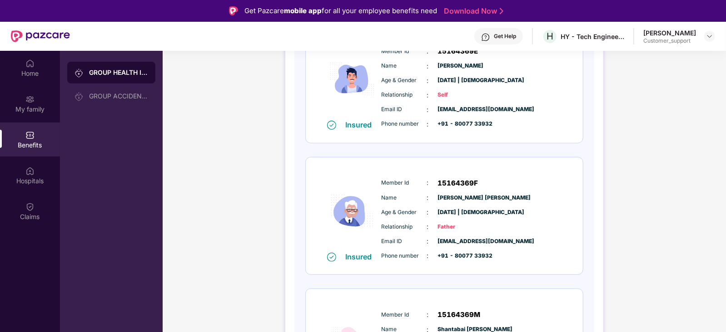
scroll to position [173, 0]
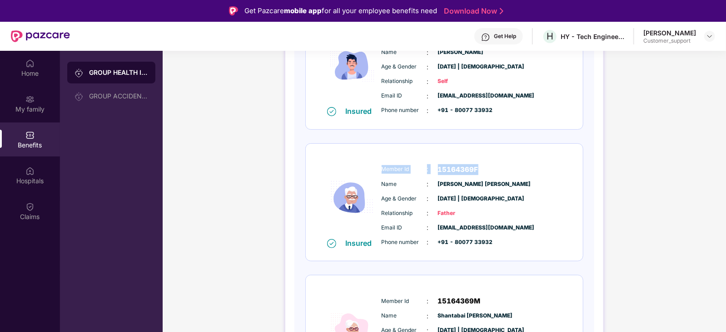
drag, startPoint x: 381, startPoint y: 168, endPoint x: 487, endPoint y: 168, distance: 106.7
click at [487, 168] on div "Member Id : 15164369F Name : Laxman Ganu Gavade Age & Gender : 01 Jan 1964 | Ma…" at bounding box center [471, 206] width 185 height 93
copy div "Member Id : 15164369F"
click at [390, 198] on span "Age & Gender" at bounding box center [403, 199] width 45 height 9
drag, startPoint x: 380, startPoint y: 184, endPoint x: 516, endPoint y: 177, distance: 136.4
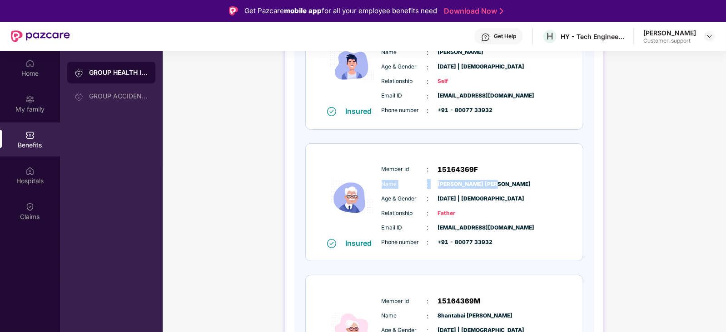
click at [516, 177] on div "Member Id : 15164369F Name : Laxman Ganu Gavade Age & Gender : 01 Jan 1964 | Ma…" at bounding box center [471, 206] width 185 height 93
copy div "Name : Laxman Ganu Gavade"
click at [409, 221] on div "Member Id : 15164369F Name : Laxman Ganu Gavade Age & Gender : 01 Jan 1964 | Ma…" at bounding box center [471, 206] width 185 height 93
drag, startPoint x: 381, startPoint y: 227, endPoint x: 513, endPoint y: 229, distance: 132.6
click at [513, 229] on div "Email ID : rajugavade10@gmail.com Phone number : +91 - 80077 33932" at bounding box center [471, 235] width 185 height 25
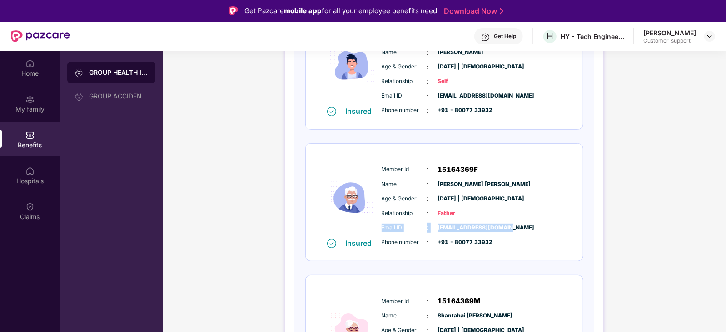
copy div "Email ID : rajugavade10@gmail.com"
click at [431, 248] on div "Member Id : 15164369F Name : Laxman Ganu Gavade Age & Gender : 01 Jan 1964 | Ma…" at bounding box center [471, 206] width 185 height 93
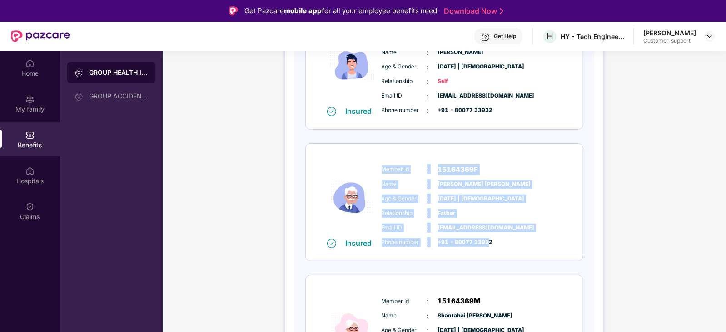
drag, startPoint x: 377, startPoint y: 243, endPoint x: 486, endPoint y: 240, distance: 108.6
click at [486, 240] on div "Insured Member Id : 15164369F Name : Laxman Ganu Gavade Age & Gender : 01 Jan 1…" at bounding box center [444, 203] width 277 height 118
click at [483, 240] on span "+91 - 80077 33932" at bounding box center [460, 242] width 45 height 9
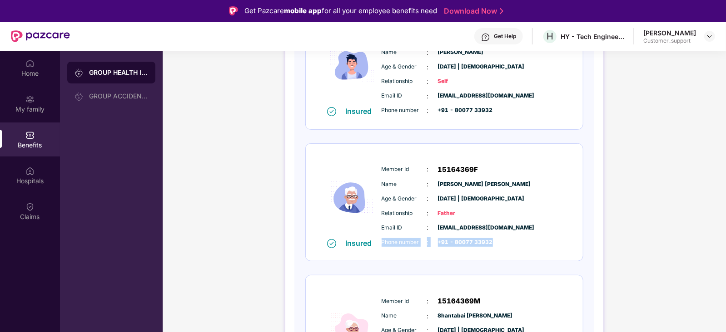
drag, startPoint x: 381, startPoint y: 242, endPoint x: 500, endPoint y: 241, distance: 119.4
click at [500, 241] on div "Phone number : +91 - 80077 33932" at bounding box center [471, 243] width 180 height 10
copy div "Phone number : +91 - 80077 33932"
click at [307, 185] on div "Insured Member Id : 15164369F Name : Laxman Ganu Gavade Age & Gender : 01 Jan 1…" at bounding box center [444, 203] width 277 height 118
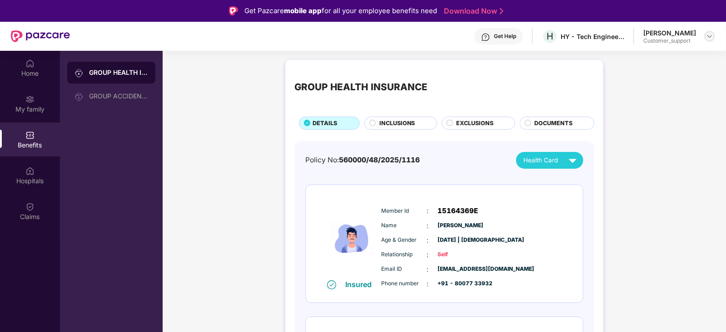
click at [713, 39] on img at bounding box center [709, 36] width 7 height 7
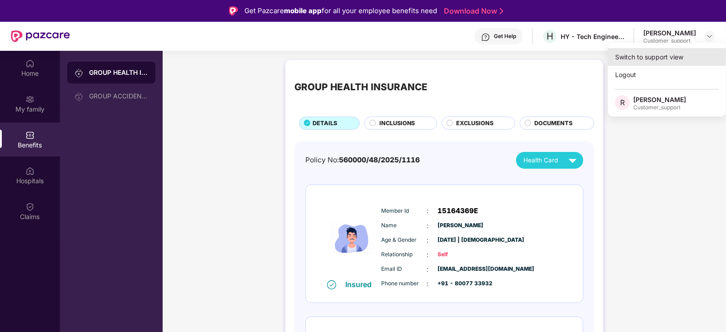
click at [674, 51] on div "Switch to support view" at bounding box center [667, 57] width 118 height 18
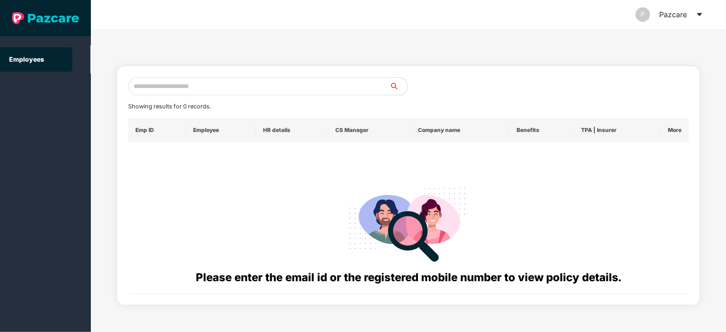
click at [253, 82] on input "text" at bounding box center [258, 86] width 261 height 18
paste input "**********"
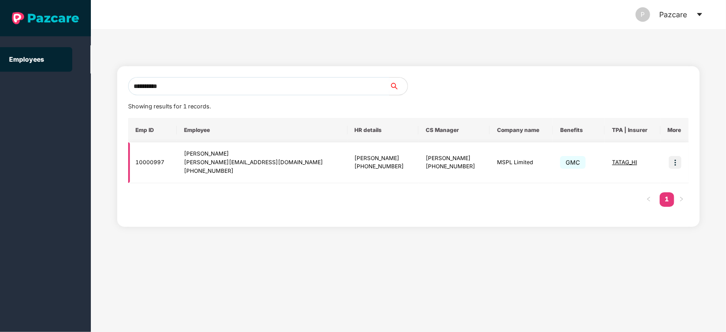
type input "**********"
click at [674, 163] on img at bounding box center [675, 162] width 13 height 13
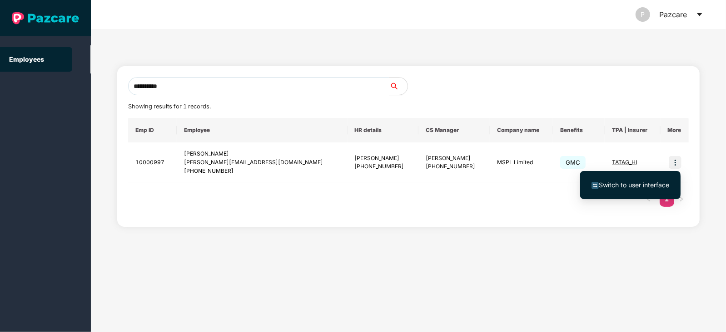
click at [645, 185] on span "Switch to user interface" at bounding box center [634, 185] width 70 height 8
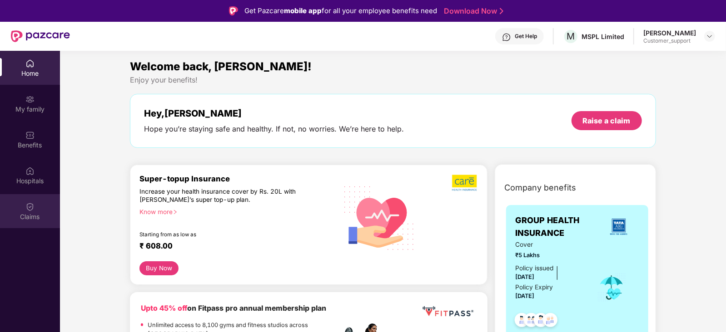
click at [27, 208] on img at bounding box center [29, 207] width 9 height 9
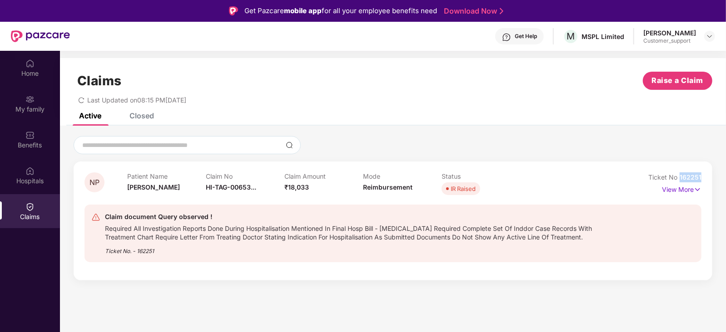
drag, startPoint x: 703, startPoint y: 177, endPoint x: 676, endPoint y: 180, distance: 27.4
click at [676, 180] on div "NP Patient Name Nandu Pawar Claim No HI-TAG-00653... Claim Amount ₹18,033 Mode …" at bounding box center [393, 221] width 639 height 119
copy span "162251"
